Goal: Task Accomplishment & Management: Manage account settings

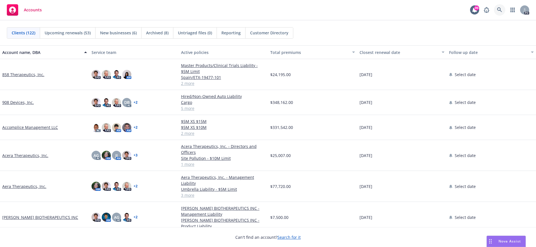
click at [499, 9] on icon at bounding box center [500, 9] width 5 height 5
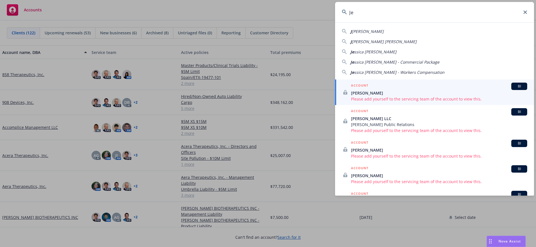
type input "J"
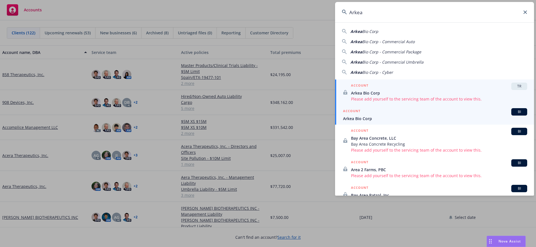
type input "Arkea"
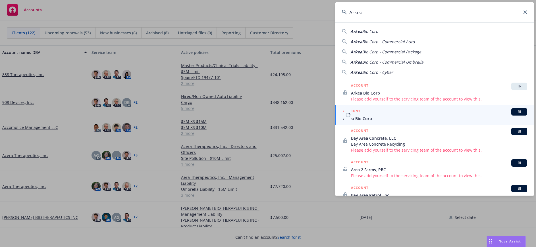
click at [377, 117] on span "Arkea Bio Corp" at bounding box center [435, 119] width 184 height 6
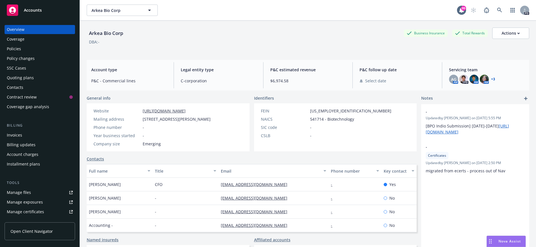
click at [23, 47] on div "Policies" at bounding box center [40, 48] width 66 height 9
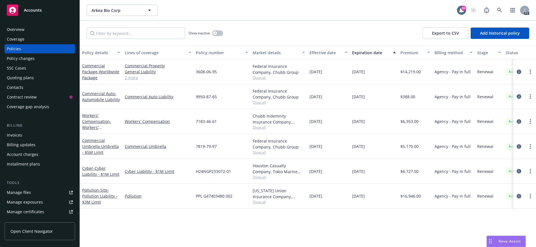
click at [24, 230] on span "Open Client Navigator" at bounding box center [32, 232] width 42 height 6
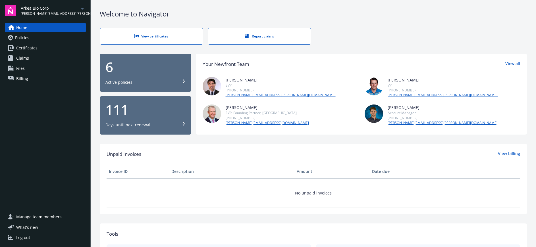
click at [32, 216] on span "Manage team members" at bounding box center [39, 217] width 46 height 9
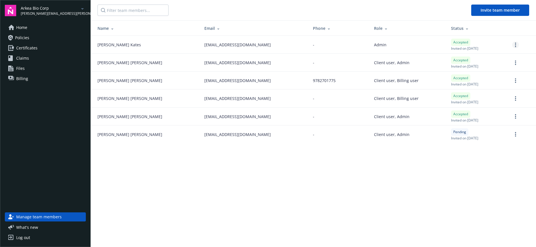
click at [515, 46] on icon "more" at bounding box center [515, 45] width 1 height 5
click at [515, 44] on icon "more" at bounding box center [515, 45] width 1 height 5
click at [363, 168] on main "Invite team member Name Email Phone Role Status Jessica Kates jkates@arkeabio.c…" at bounding box center [314, 123] width 446 height 247
click at [21, 67] on span "Files" at bounding box center [20, 68] width 9 height 9
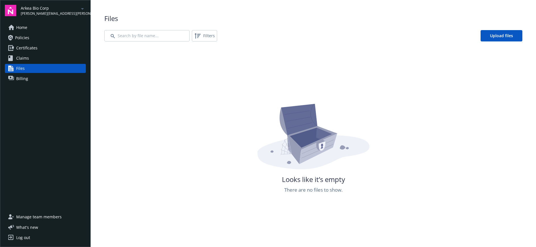
click at [22, 37] on span "Policies" at bounding box center [22, 37] width 14 height 9
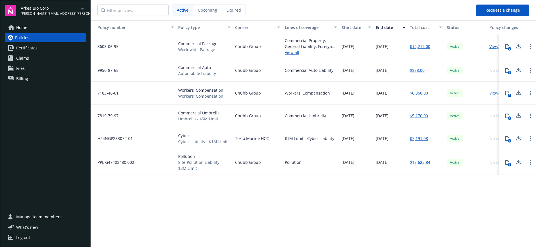
click at [21, 25] on span "Home" at bounding box center [21, 27] width 11 height 9
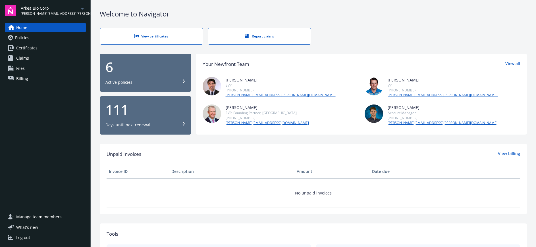
click at [20, 37] on span "Policies" at bounding box center [22, 37] width 14 height 9
click at [21, 69] on span "Files" at bounding box center [20, 68] width 9 height 9
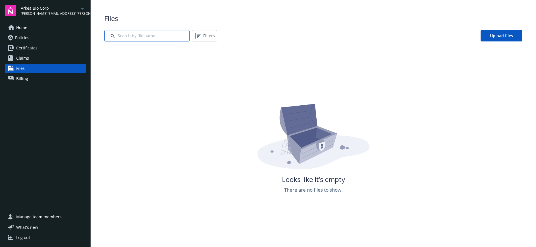
click at [150, 36] on input "Search by file name..." at bounding box center [146, 35] width 85 height 11
click at [500, 37] on span "Upload files" at bounding box center [501, 35] width 23 height 5
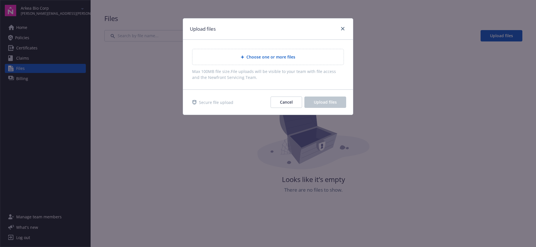
click at [261, 57] on span "Choose one or more files" at bounding box center [271, 57] width 49 height 6
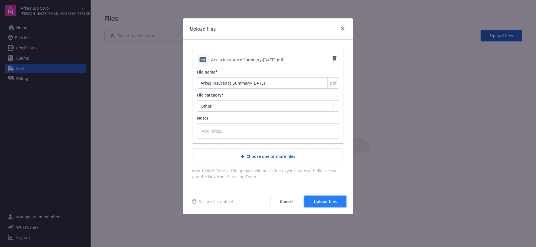
click at [334, 201] on span "Upload files" at bounding box center [325, 201] width 23 height 5
type textarea "x"
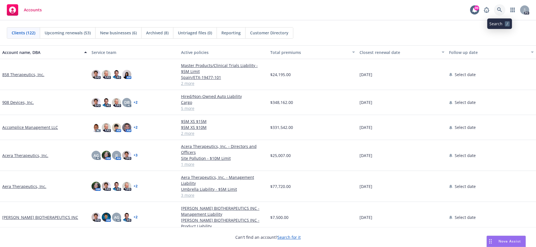
click at [500, 8] on icon at bounding box center [500, 9] width 5 height 5
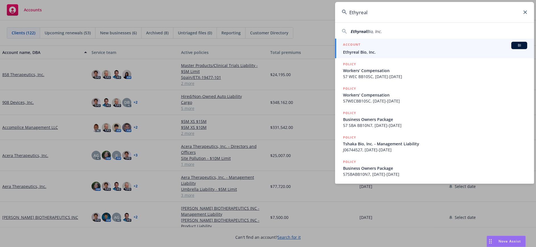
type input "Ethyreal"
click at [369, 51] on span "Ethyreal Bio, Inc." at bounding box center [435, 52] width 184 height 6
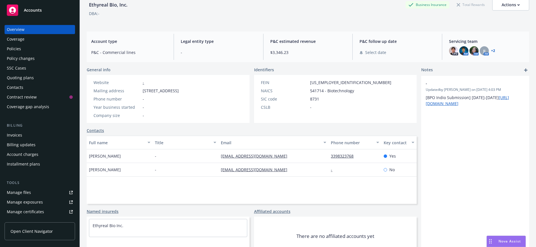
scroll to position [50, 0]
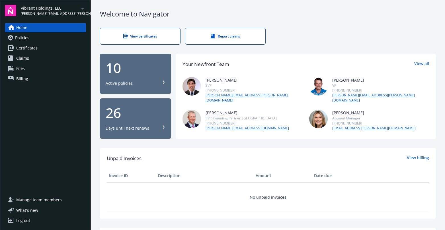
click at [28, 201] on span "Manage team members" at bounding box center [39, 199] width 46 height 9
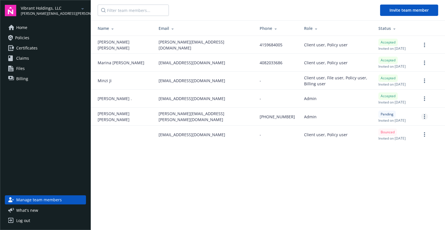
click at [423, 117] on link "more" at bounding box center [424, 116] width 7 height 7
click at [332, 198] on main "Invite team member Name Email Phone Role Status [PERSON_NAME] [PERSON_NAME][EMA…" at bounding box center [268, 115] width 354 height 230
click at [29, 27] on link "Home" at bounding box center [45, 27] width 81 height 9
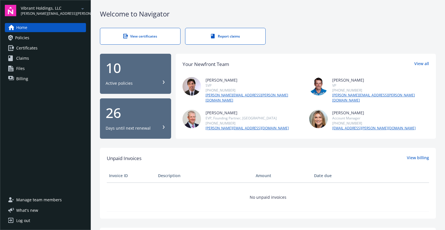
click at [28, 8] on span "Vibrant Holdings, LLC" at bounding box center [50, 8] width 58 height 6
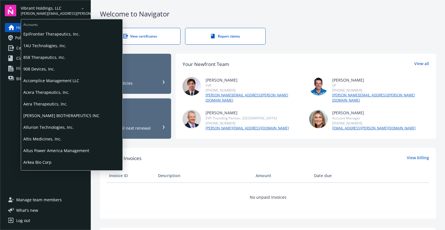
click at [28, 10] on span "Vibrant Holdings, LLC" at bounding box center [50, 8] width 58 height 6
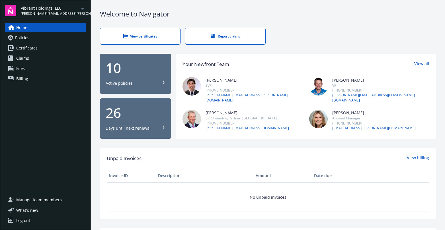
click at [31, 198] on span "Manage team members" at bounding box center [39, 199] width 46 height 9
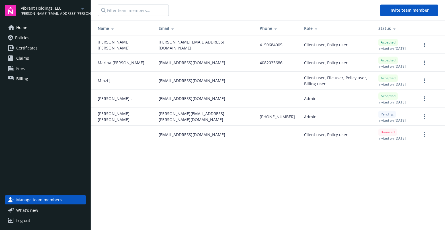
click at [315, 29] on icon at bounding box center [316, 28] width 2 height 1
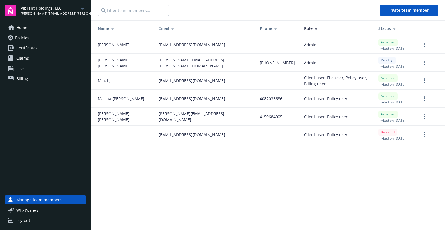
click at [315, 29] on icon at bounding box center [316, 28] width 2 height 1
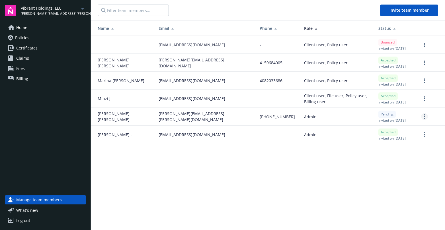
click at [425, 119] on link "more" at bounding box center [424, 116] width 7 height 7
click at [405, 128] on link "Re-send invite" at bounding box center [402, 128] width 50 height 11
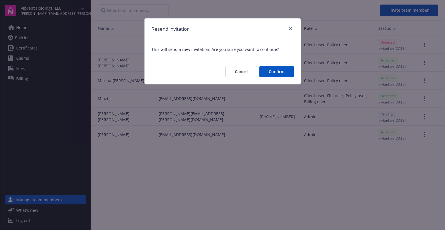
click at [269, 69] on button "Confirm" at bounding box center [276, 71] width 34 height 11
click at [271, 71] on button "Confirm" at bounding box center [276, 71] width 34 height 11
click at [289, 29] on icon "close" at bounding box center [289, 28] width 3 height 3
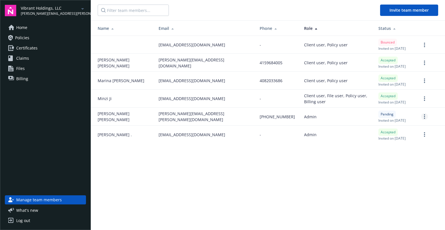
click at [424, 118] on circle "more" at bounding box center [424, 118] width 1 height 1
click at [407, 129] on link "Re-send invite" at bounding box center [402, 128] width 50 height 11
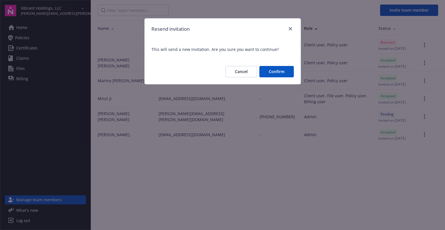
click at [276, 69] on button "Confirm" at bounding box center [276, 71] width 34 height 11
click at [289, 29] on icon "close" at bounding box center [289, 28] width 3 height 3
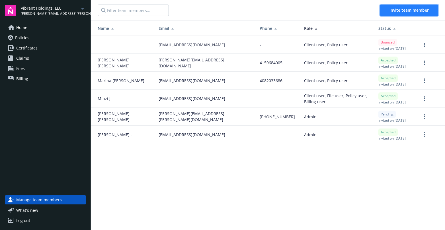
click at [405, 9] on span "Invite team member" at bounding box center [408, 9] width 39 height 5
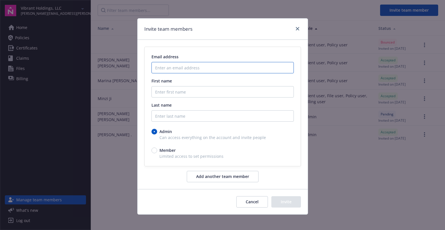
click at [163, 67] on input "Enter an email address" at bounding box center [222, 67] width 142 height 11
click at [157, 67] on input "Enter an email address" at bounding box center [222, 67] width 142 height 11
paste input "[PERSON_NAME][EMAIL_ADDRESS][PERSON_NAME][DOMAIN_NAME]"
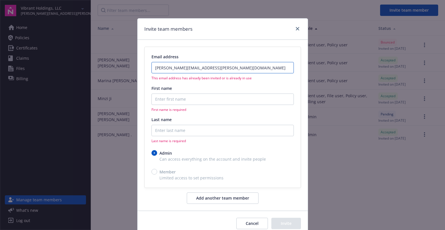
type input "[PERSON_NAME][EMAIL_ADDRESS][PERSON_NAME][DOMAIN_NAME]"
click at [156, 98] on input "First name" at bounding box center [222, 99] width 142 height 11
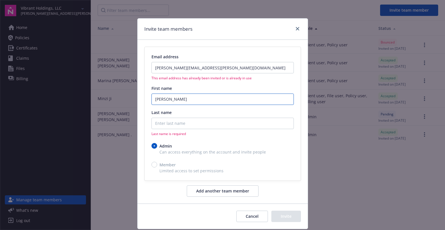
type input "[PERSON_NAME]"
click at [156, 124] on input "Last name" at bounding box center [222, 123] width 142 height 11
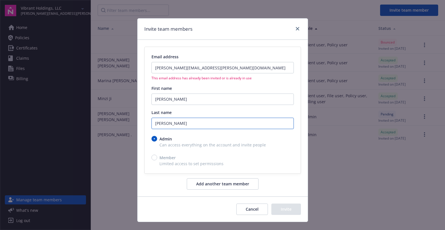
type input "[PERSON_NAME]"
click at [171, 186] on div "Email address [PERSON_NAME][EMAIL_ADDRESS][PERSON_NAME][DOMAIN_NAME] This email…" at bounding box center [222, 118] width 170 height 156
click at [296, 29] on icon "close" at bounding box center [297, 28] width 3 height 3
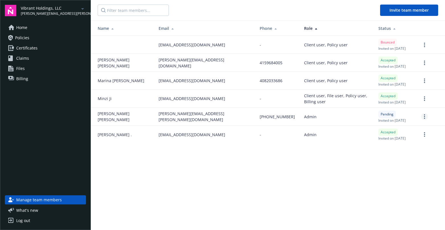
click at [423, 117] on link "more" at bounding box center [424, 116] width 7 height 7
click at [405, 129] on link "Re-send invite" at bounding box center [402, 128] width 50 height 11
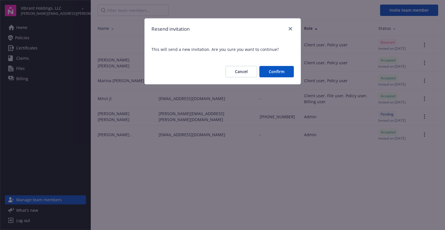
click at [273, 72] on button "Confirm" at bounding box center [276, 71] width 34 height 11
click at [290, 31] on link "close" at bounding box center [290, 28] width 7 height 7
